Goal: Information Seeking & Learning: Learn about a topic

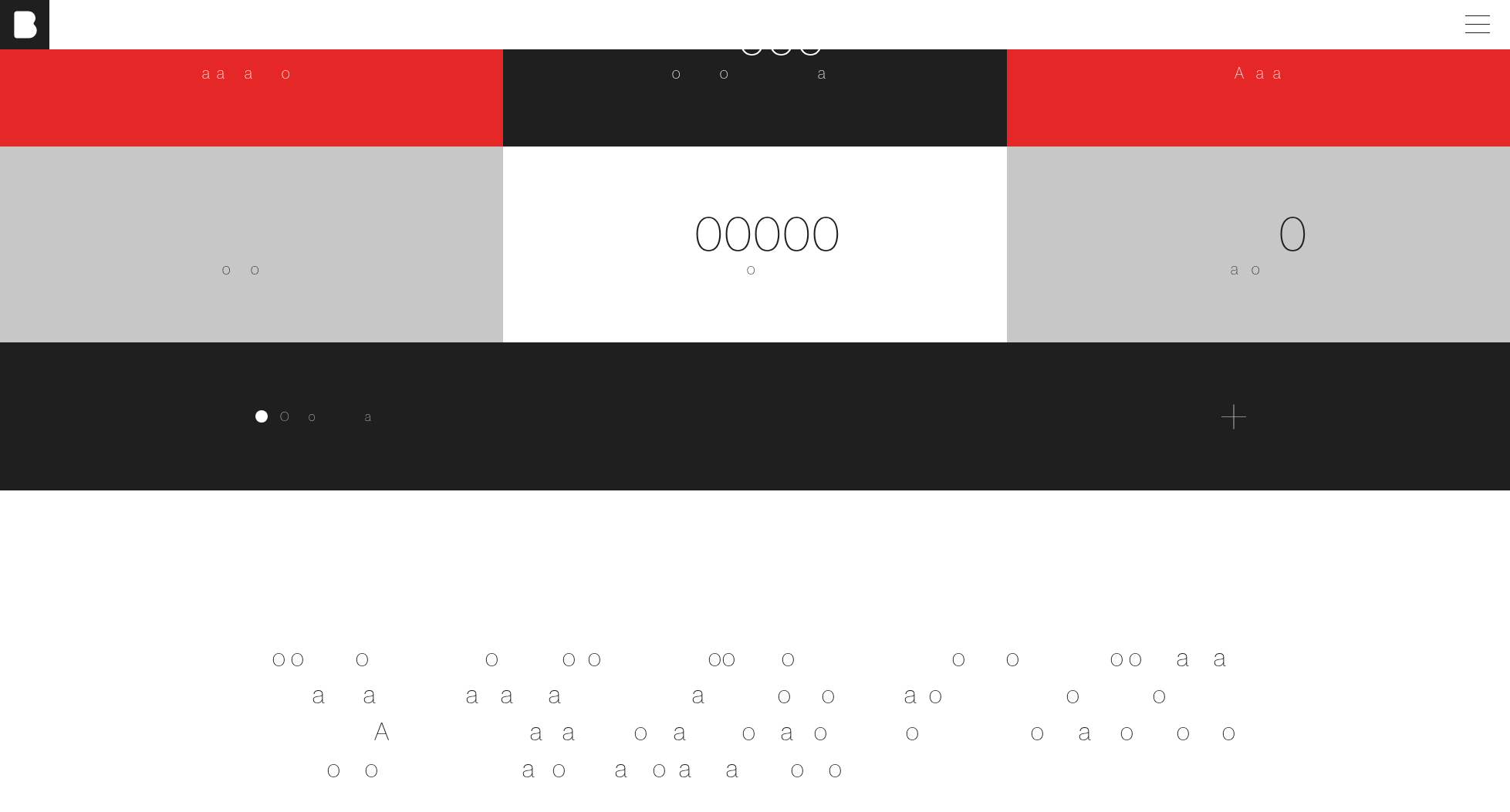
scroll to position [2841, 0]
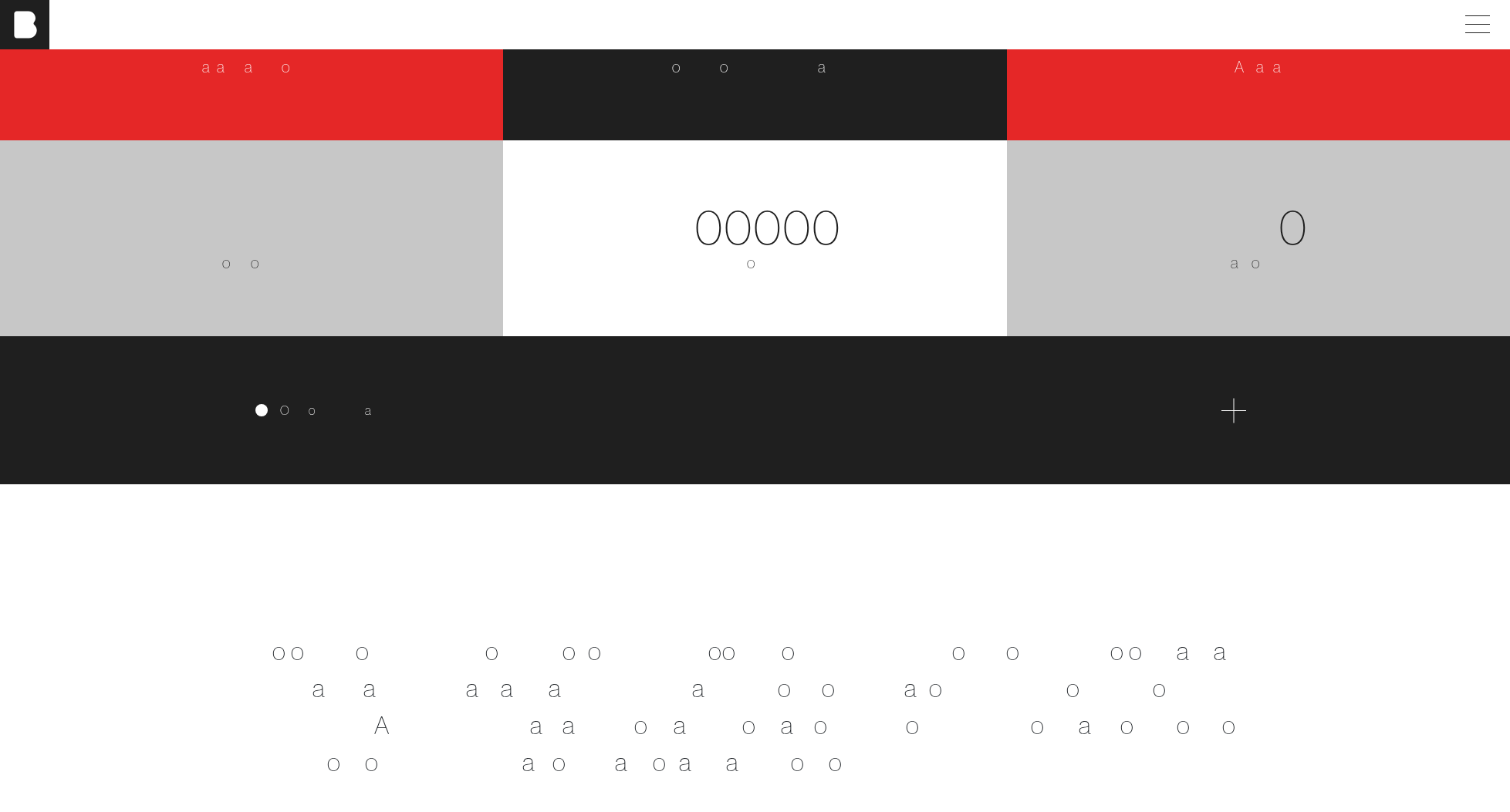
click at [1229, 409] on span at bounding box center [1234, 410] width 24 height 24
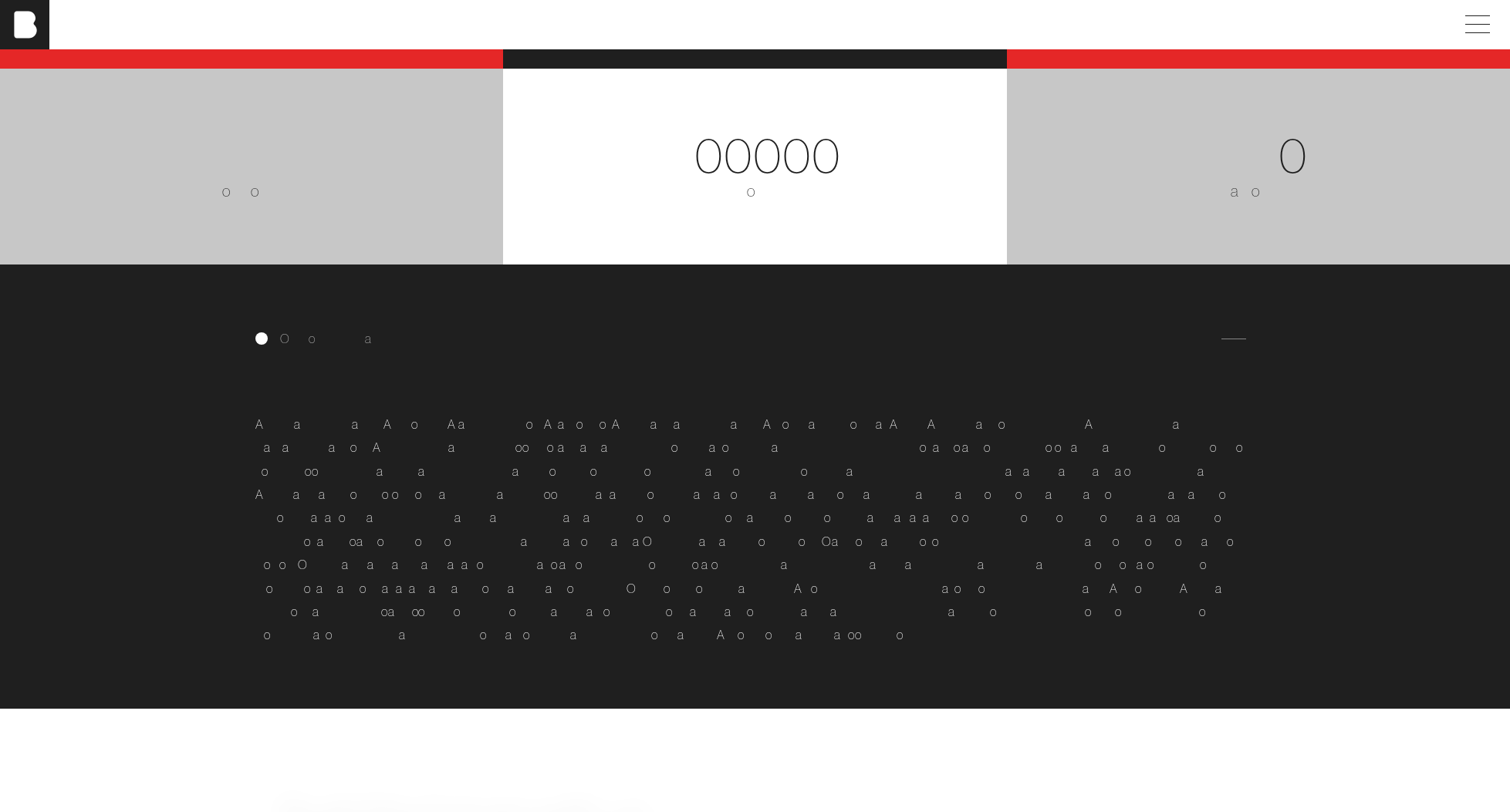
scroll to position [2940, 0]
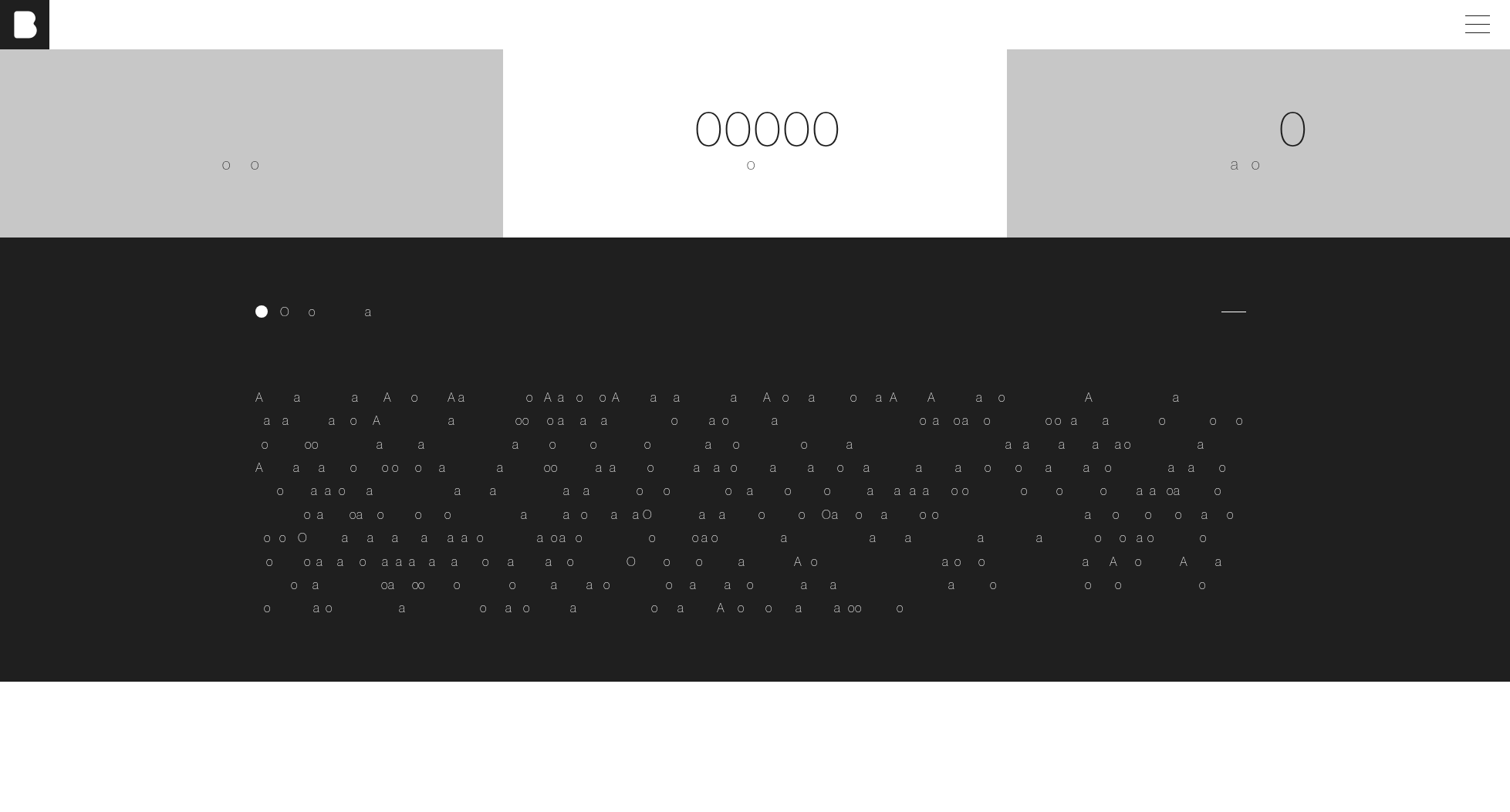
click at [679, 563] on span "s" at bounding box center [682, 561] width 6 height 16
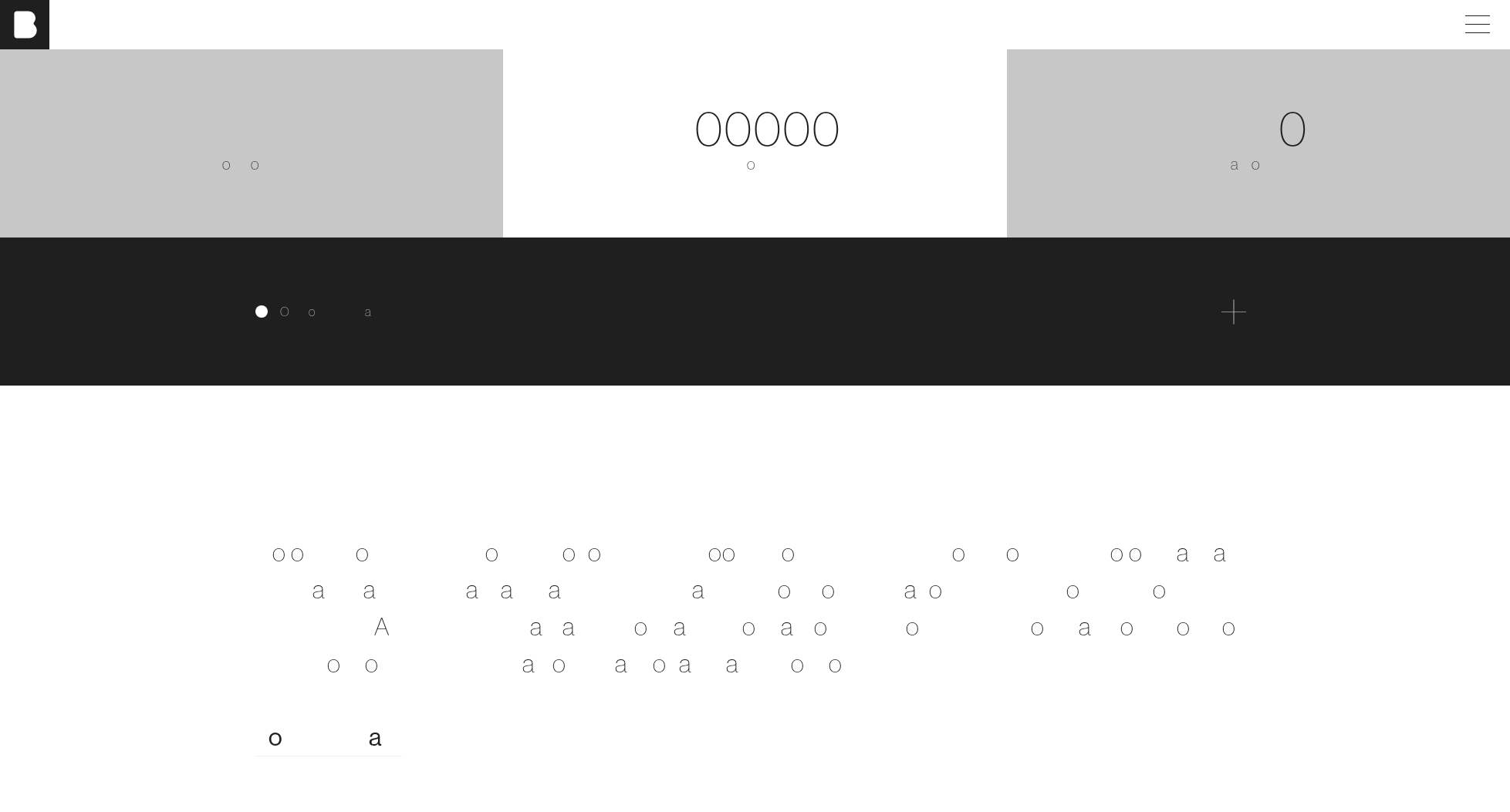
click at [731, 346] on div "O u r c o l l e c t i v e b r a n d e x p e r i e n c e A c c e p t a n c e I n…" at bounding box center [755, 312] width 1510 height 148
click at [676, 324] on div "O u r c o l l e c t i v e b r a n d e x p e r i e n c e A c c e p t a n c e I n…" at bounding box center [755, 312] width 1510 height 148
click at [1236, 324] on div "O u r c o l l e c t i v e b r a n d e x p e r i e n c e A c c e p t a n c e I n…" at bounding box center [755, 312] width 1510 height 148
click at [1222, 312] on span at bounding box center [1234, 312] width 24 height 24
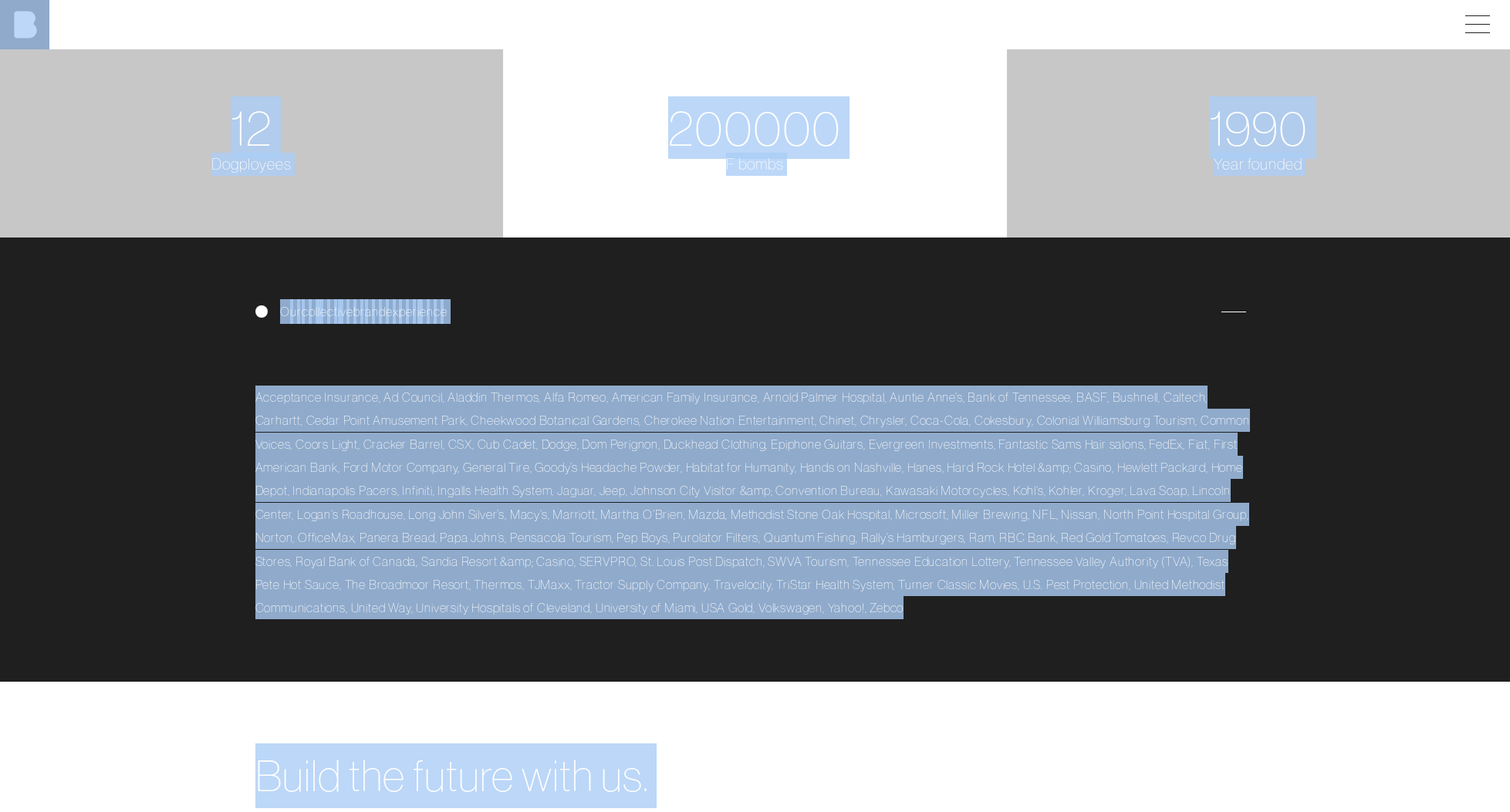
click at [859, 459] on div "A c c e p t a n c e I n s u r a n c e , A d C o u n c i l , A [PERSON_NAME] , A…" at bounding box center [755, 472] width 1000 height 296
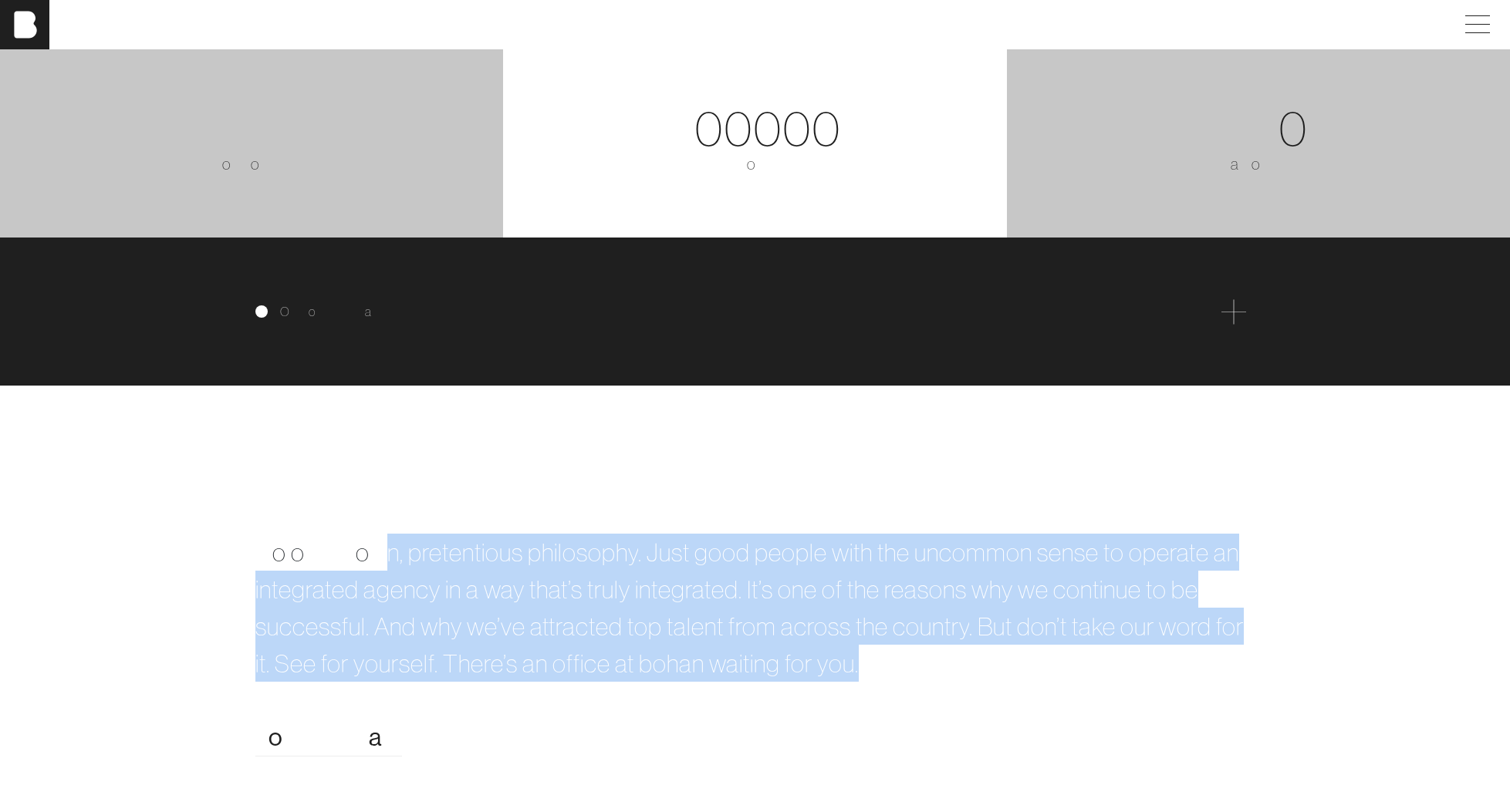
drag, startPoint x: 381, startPoint y: 545, endPoint x: 886, endPoint y: 694, distance: 526.5
click at [886, 694] on div "B u i l d t h e f u t u r e w i t h u s . N o o v e r b l o w n , p r e t e n t…" at bounding box center [756, 601] width 1019 height 308
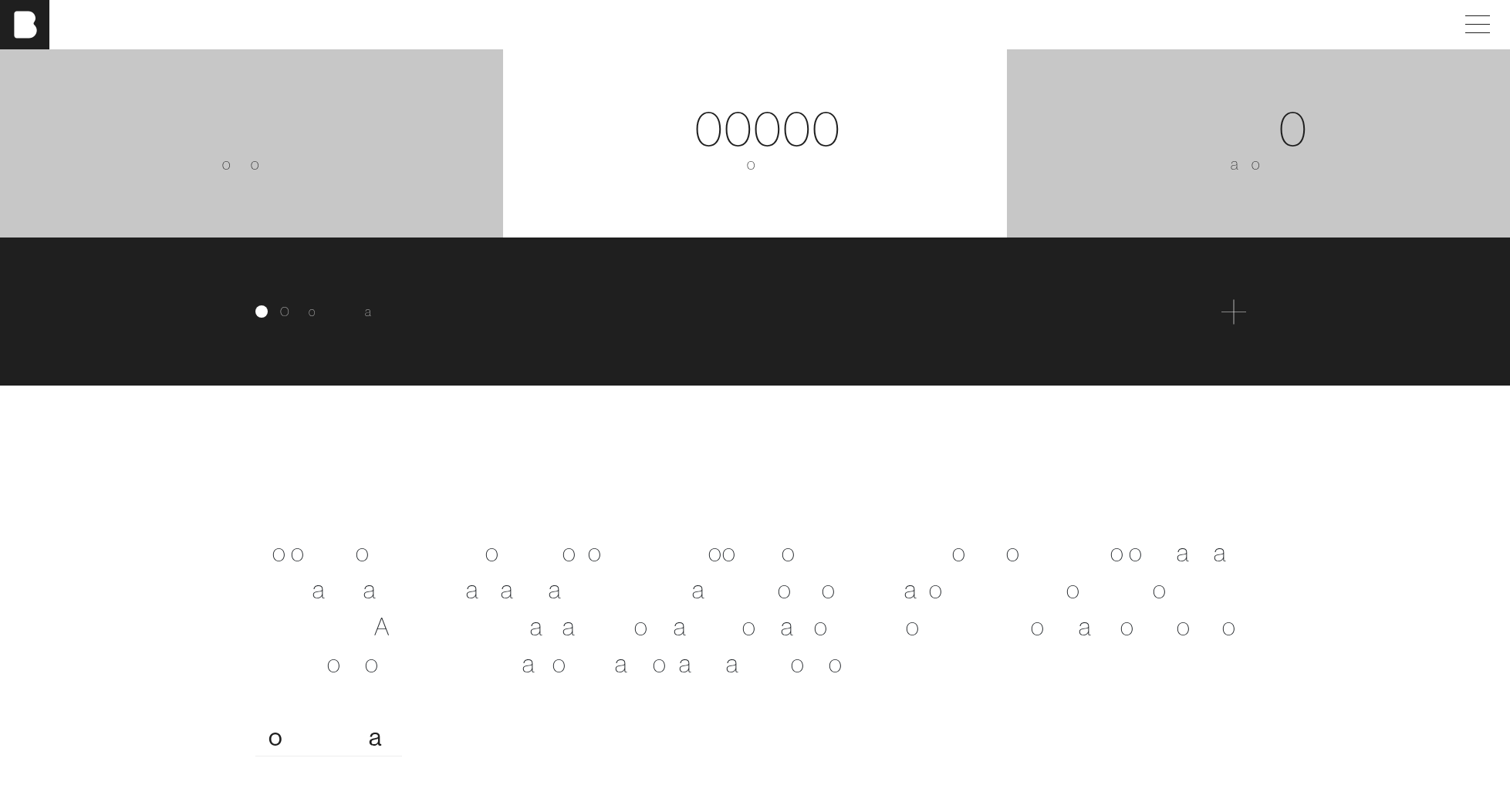
click at [884, 681] on div "B u i l d t h e f u t u r e w i t h u s . N o o v e r b l o w n , p r e t e n t…" at bounding box center [756, 601] width 1019 height 308
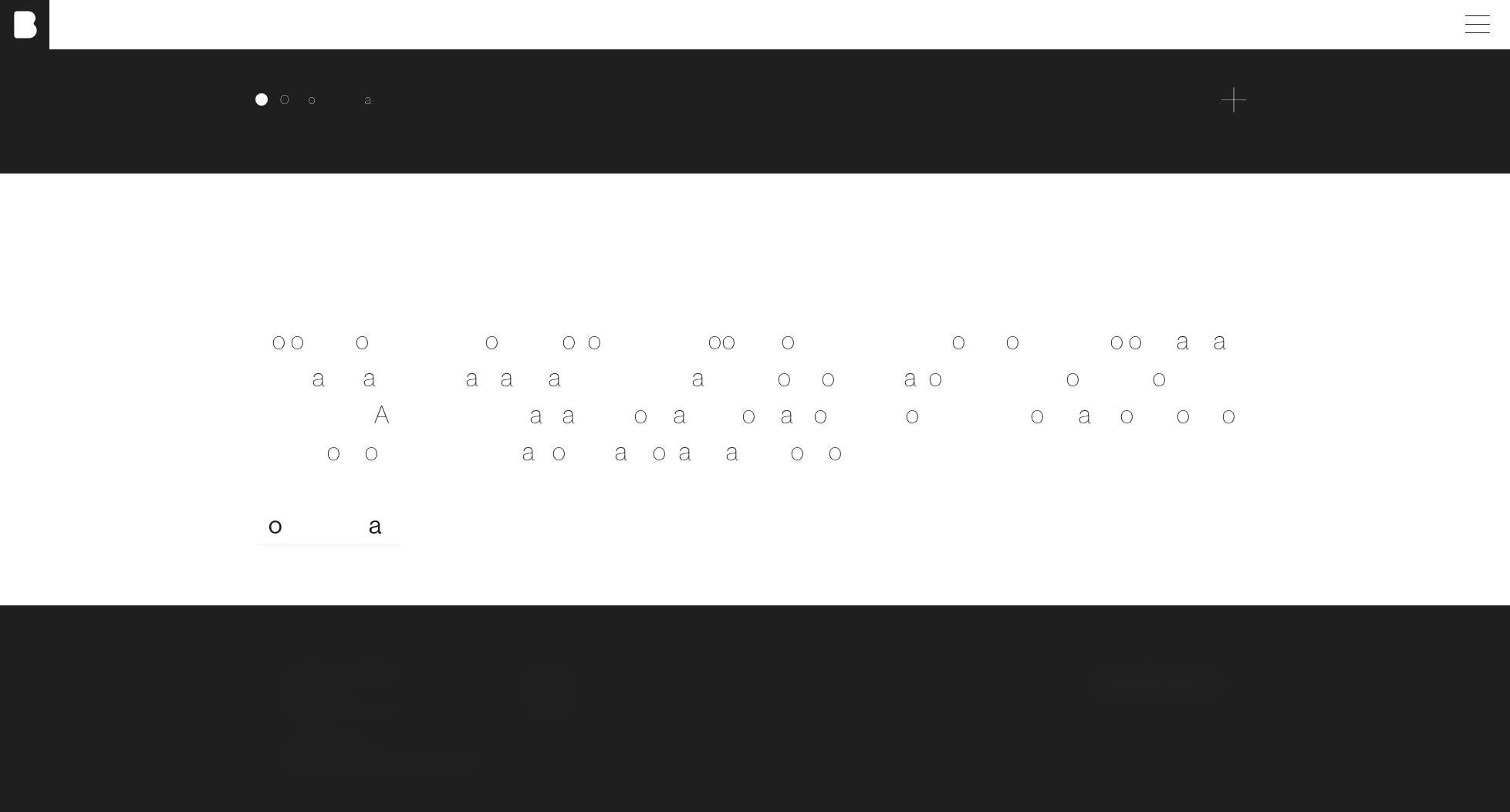
scroll to position [3196, 0]
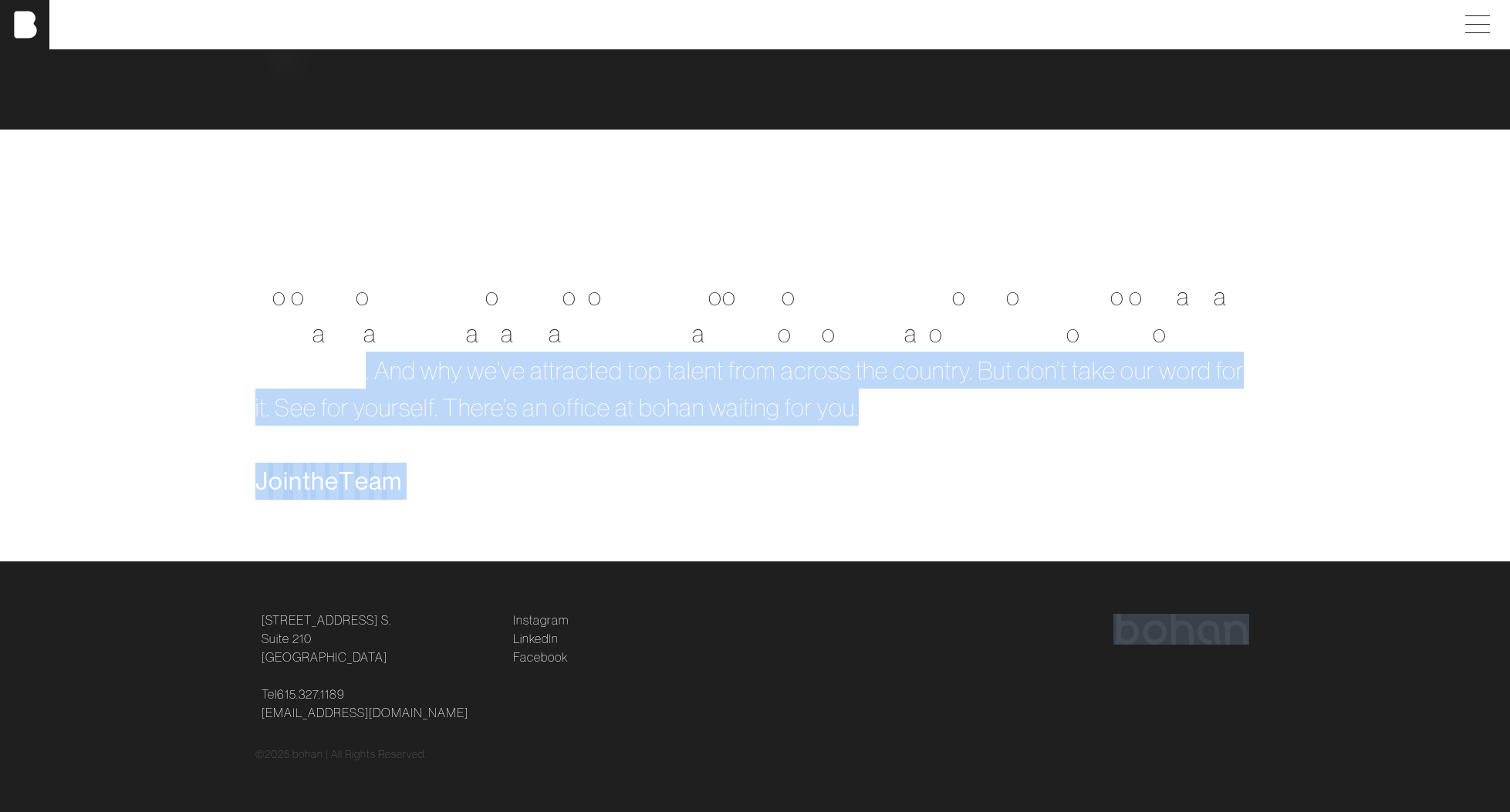
drag, startPoint x: 365, startPoint y: 490, endPoint x: 365, endPoint y: 569, distance: 79.0
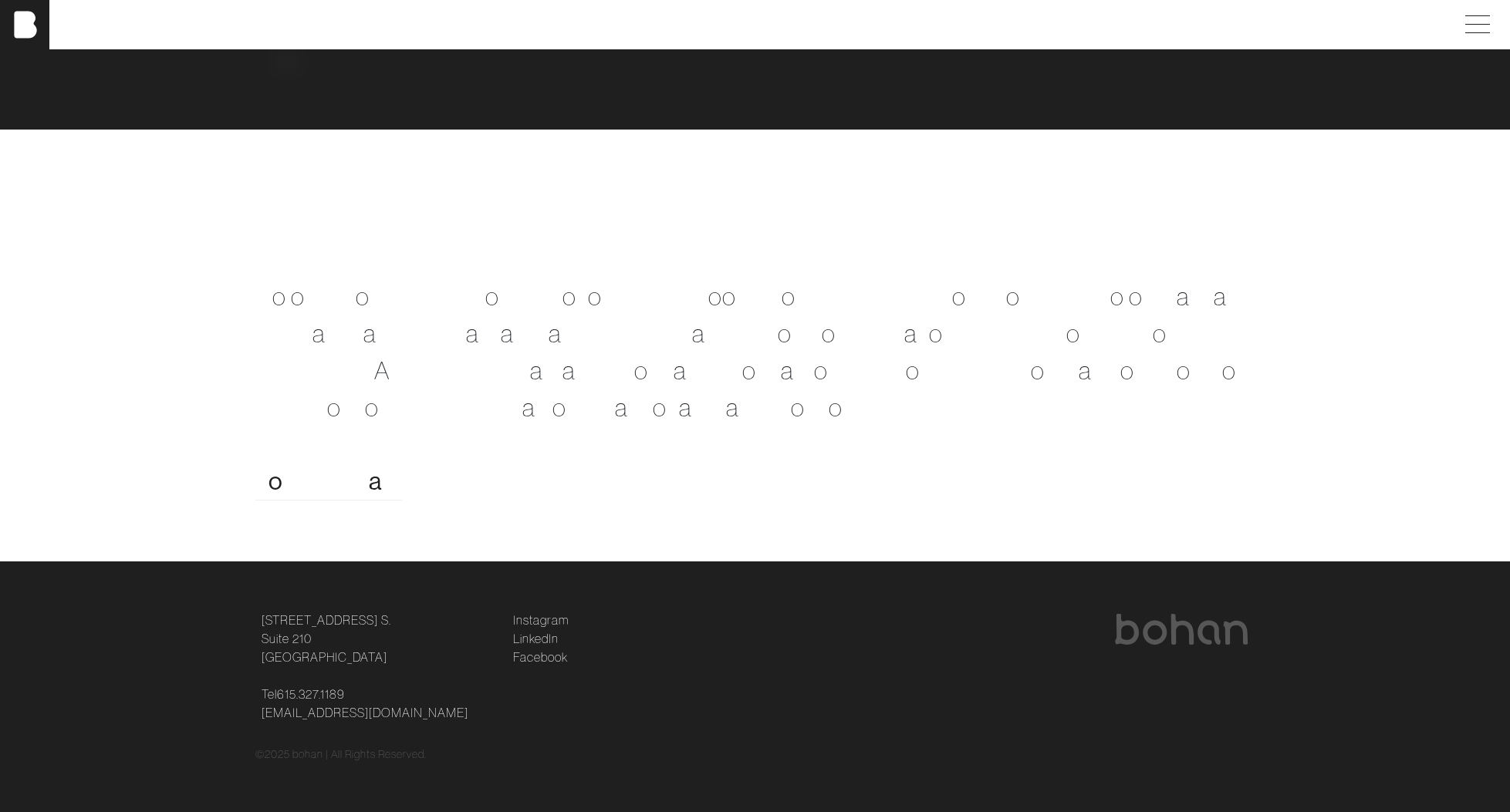
click at [469, 343] on span "a" at bounding box center [472, 332] width 13 height 30
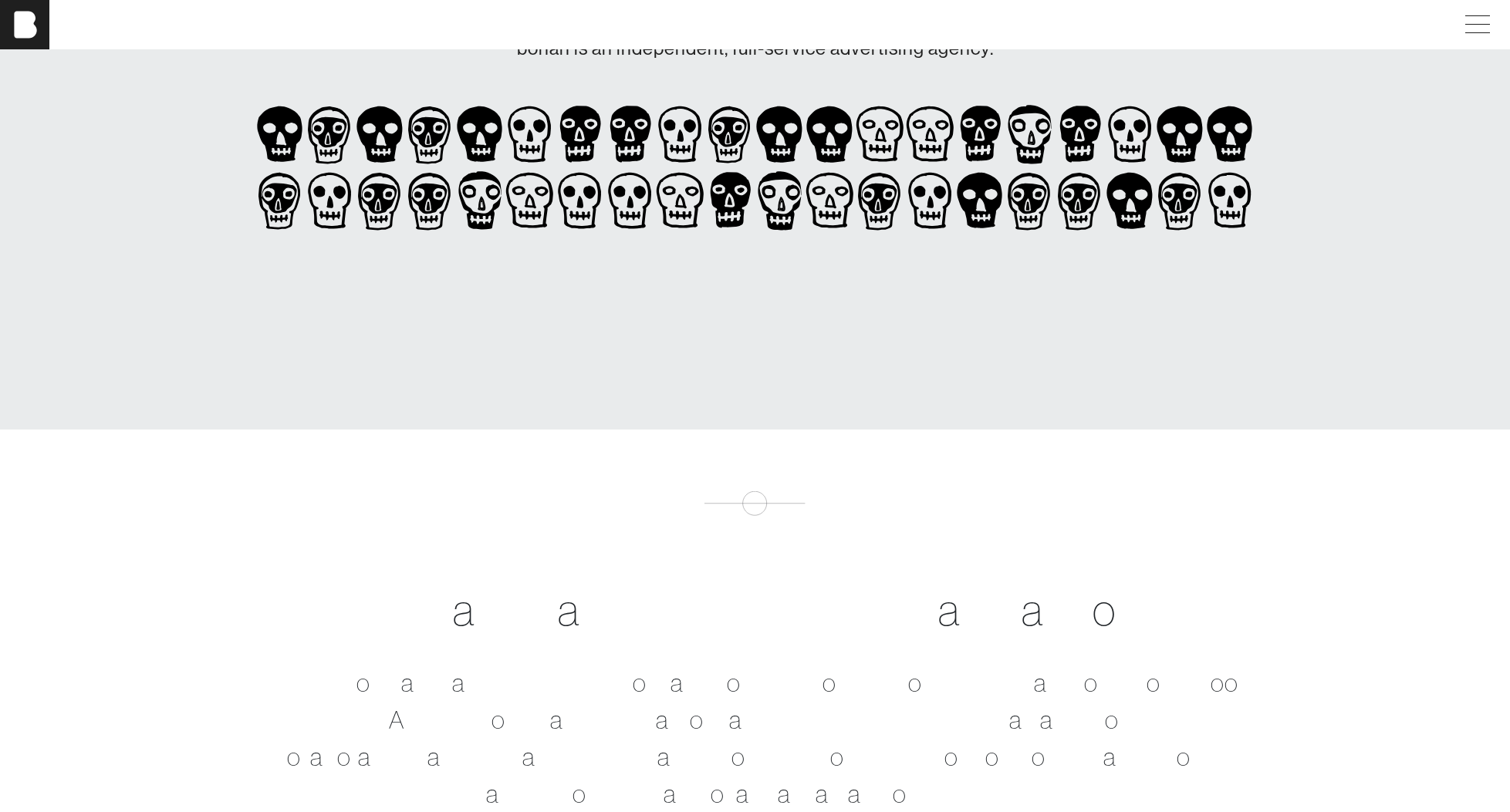
scroll to position [0, 0]
